Goal: Information Seeking & Learning: Understand process/instructions

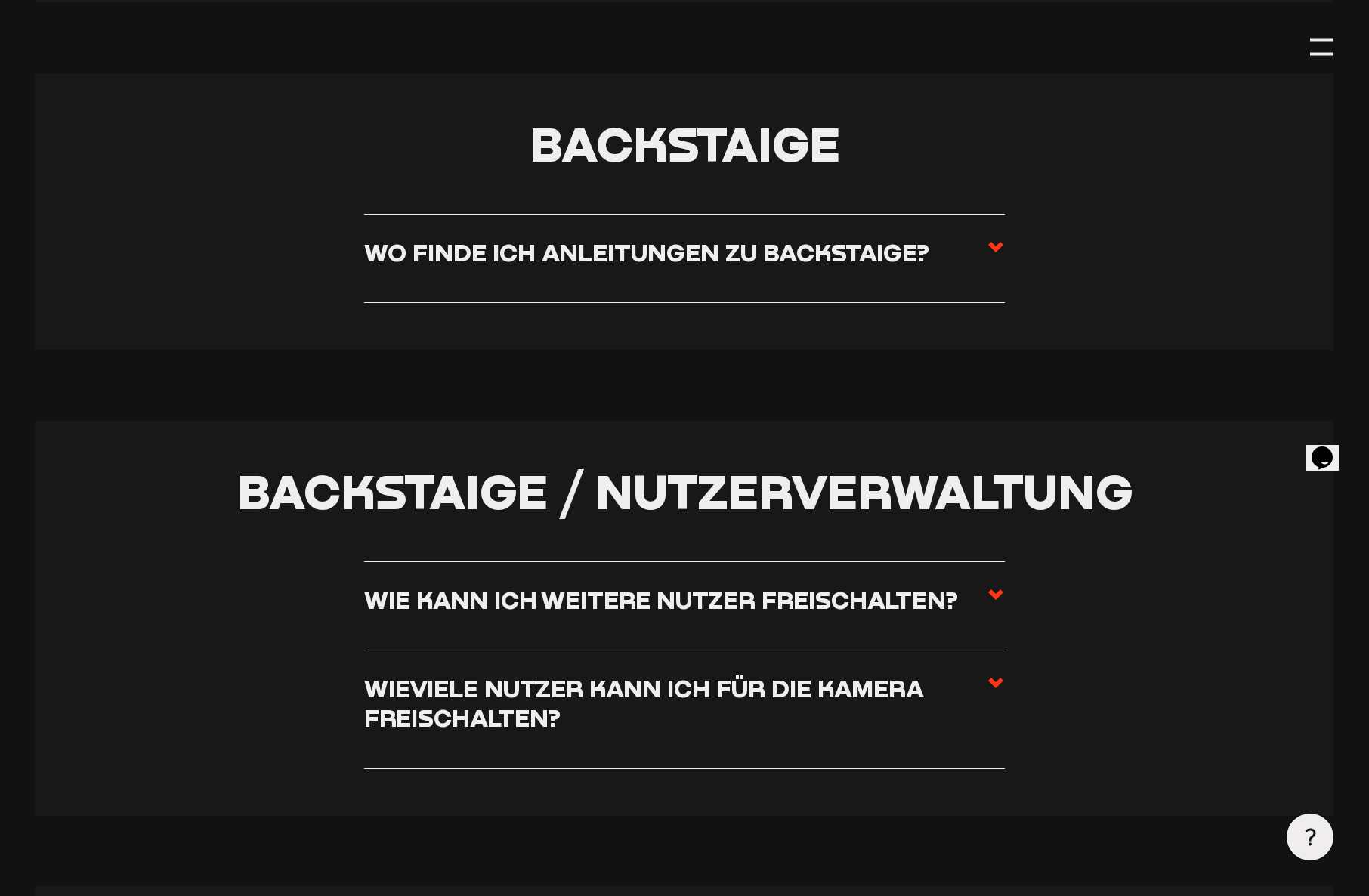
scroll to position [3041, 0]
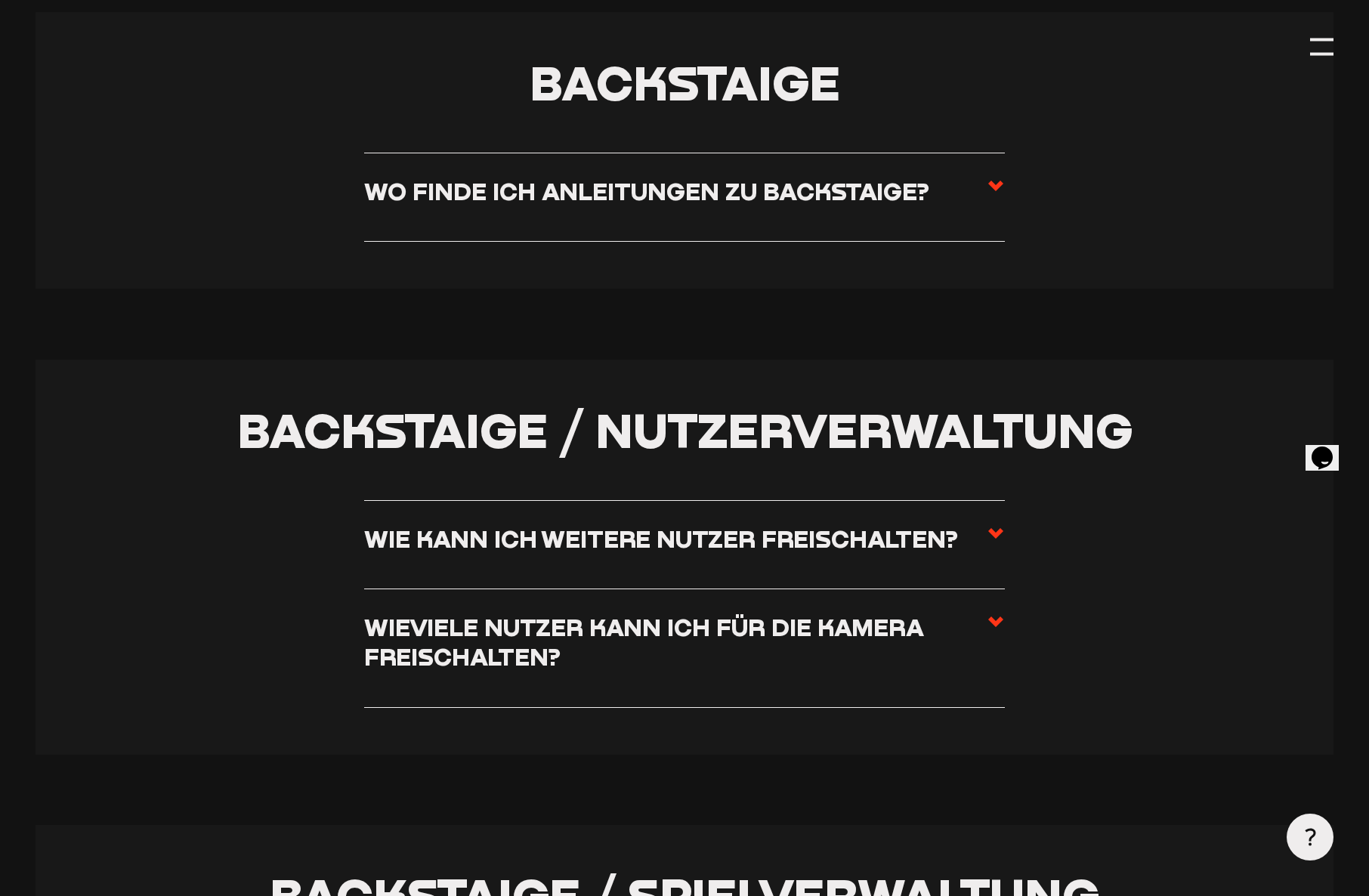
click at [772, 179] on h3 "Wo finde ich Anleitungen zu Backstaige?" at bounding box center [646, 192] width 565 height 30
click at [0, 0] on input "Wo finde ich Anleitungen zu Backstaige?" at bounding box center [0, 0] width 0 height 0
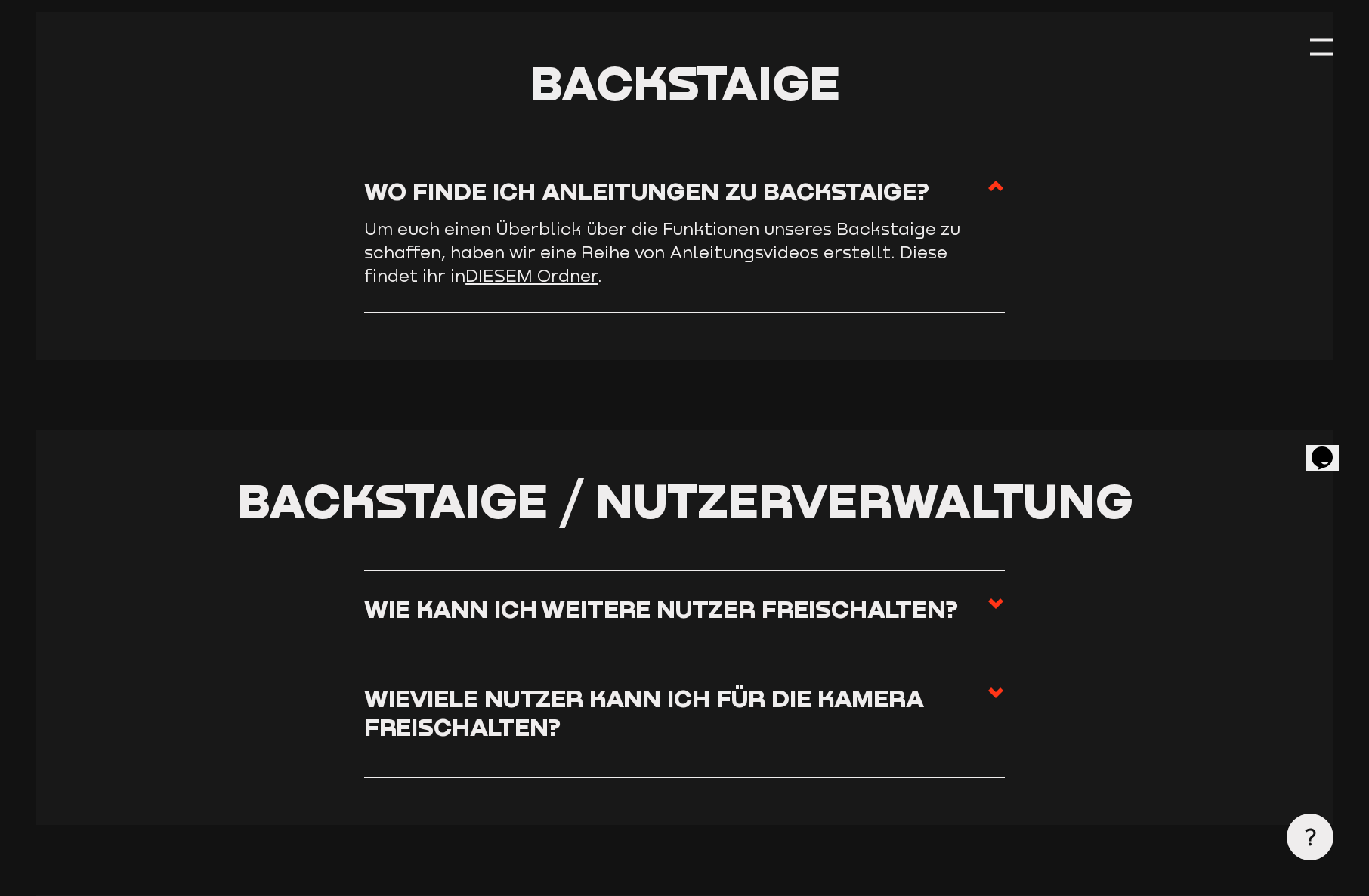
click at [598, 280] on link "DIESEM Ordner" at bounding box center [531, 275] width 132 height 20
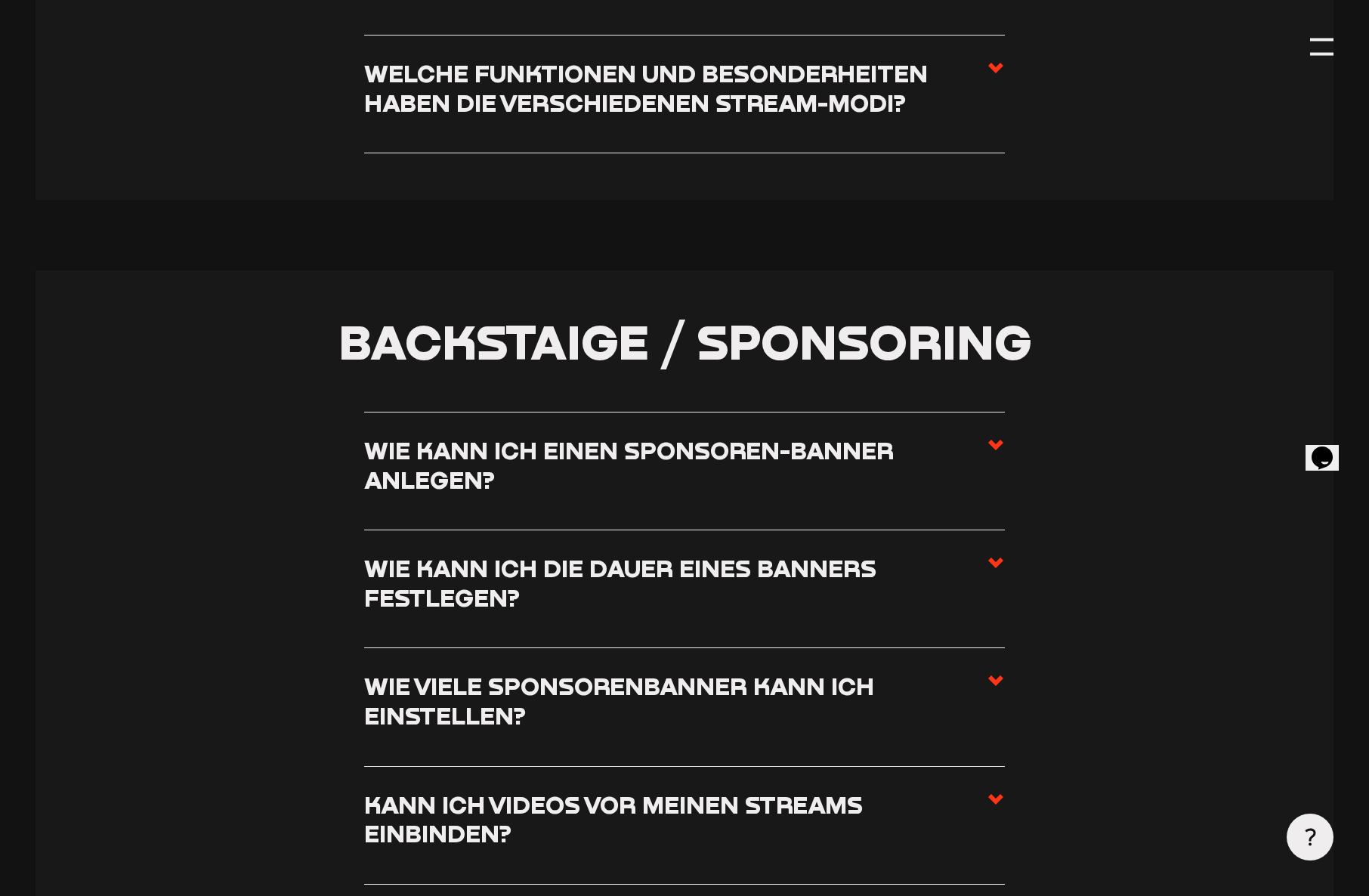
scroll to position [4161, 0]
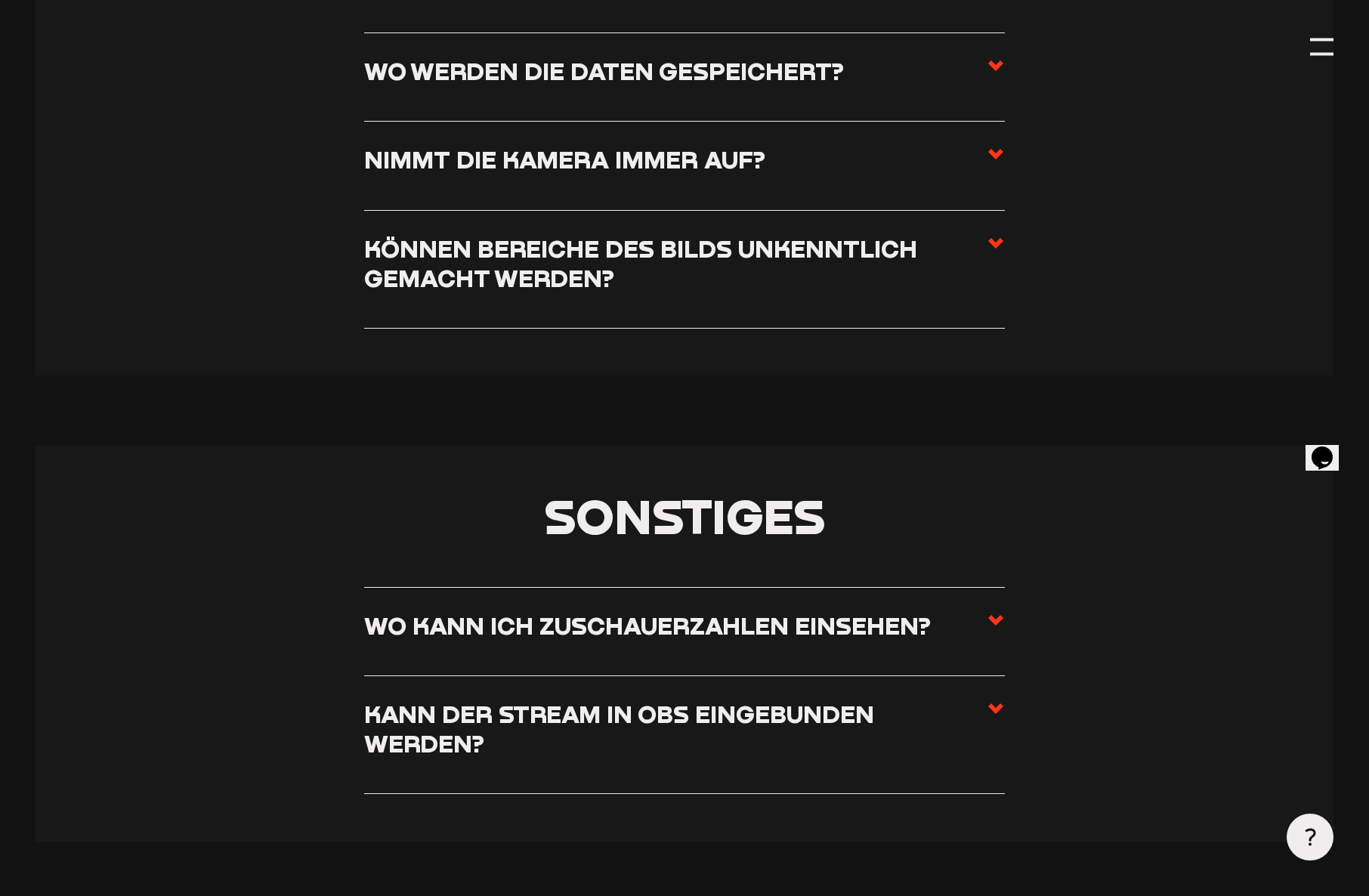
scroll to position [9080, 0]
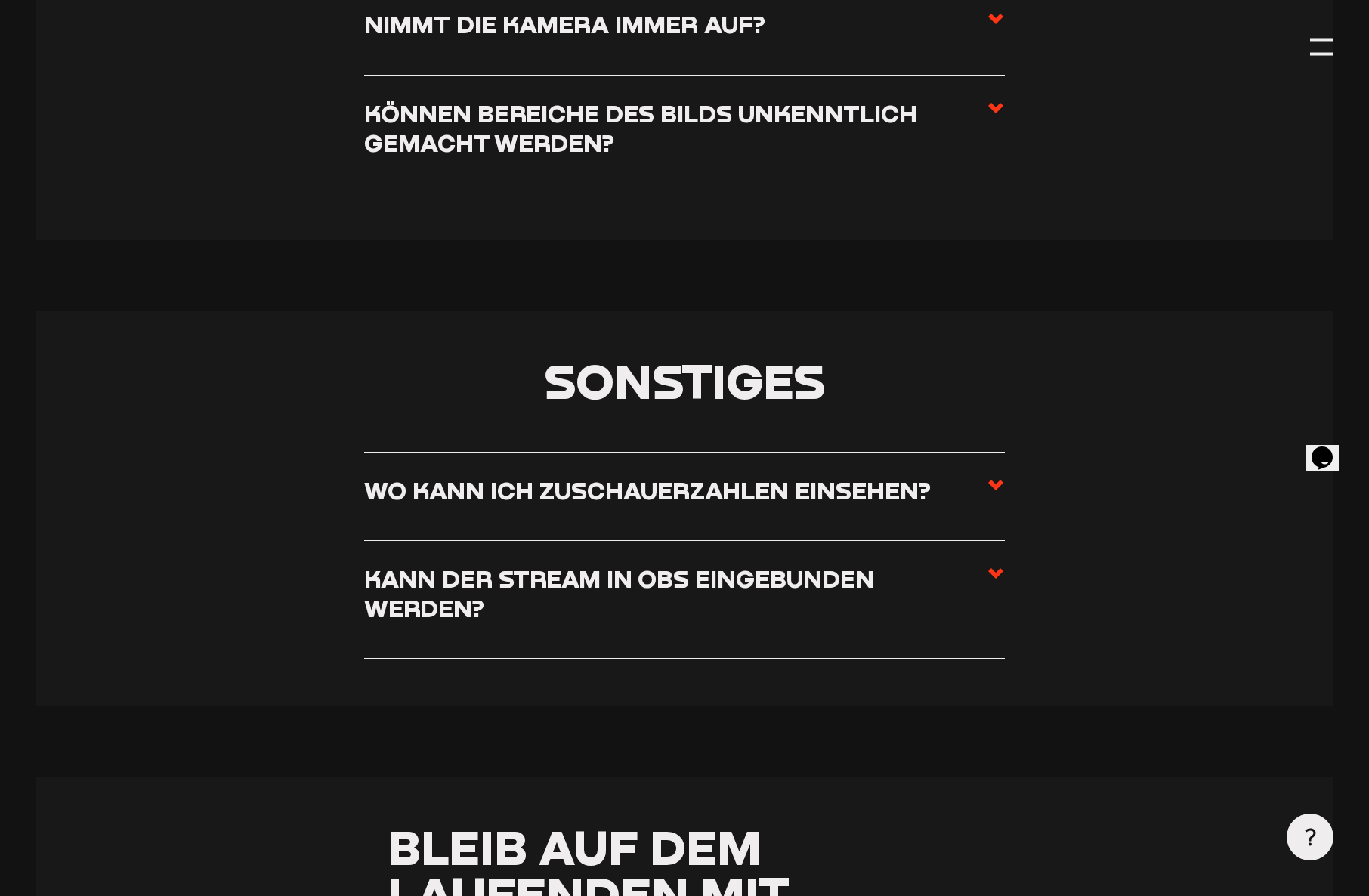
click at [966, 476] on label "Wo kann ich Zuschauerzahlen einsehen?" at bounding box center [685, 497] width 641 height 41
click at [0, 0] on input "Wo kann ich Zuschauerzahlen einsehen?" at bounding box center [0, 0] width 0 height 0
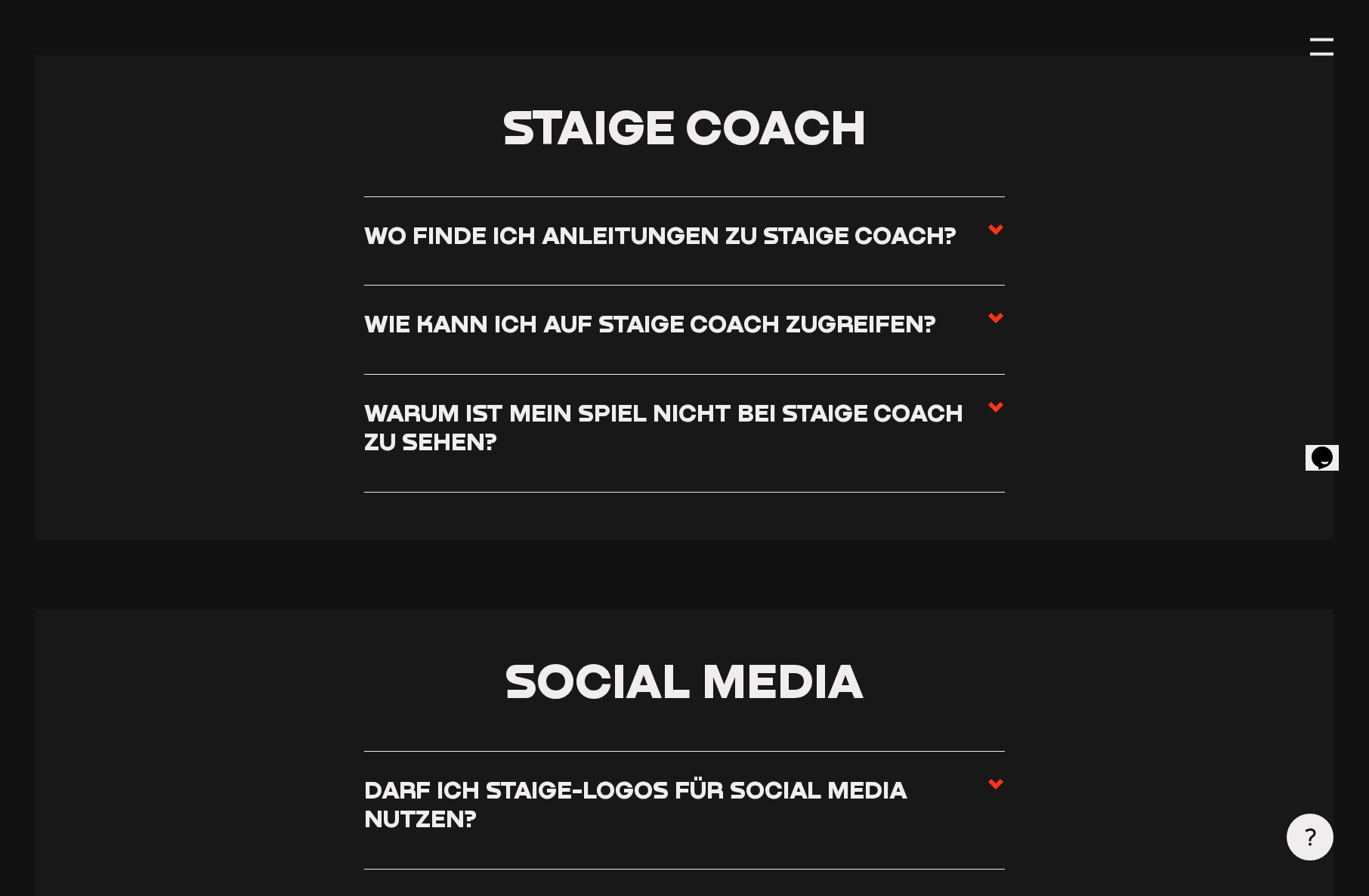
scroll to position [7010, 0]
